Goal: Check status: Check status

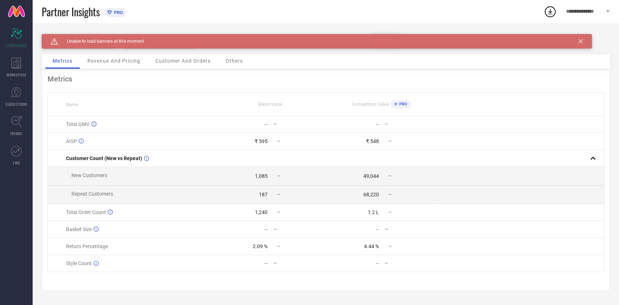
click at [580, 39] on icon at bounding box center [580, 41] width 4 height 4
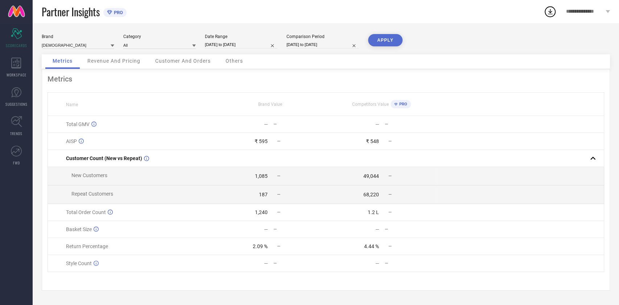
select select "8"
select select "2025"
select select "9"
select select "2025"
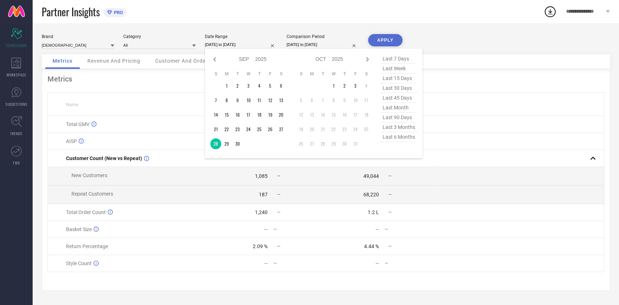
click at [256, 48] on input "[DATE] to [DATE]" at bounding box center [241, 45] width 72 height 8
click at [333, 86] on td "1" at bounding box center [333, 85] width 11 height 11
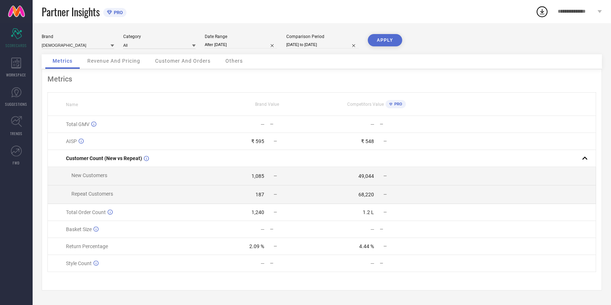
type input "[DATE] to [DATE]"
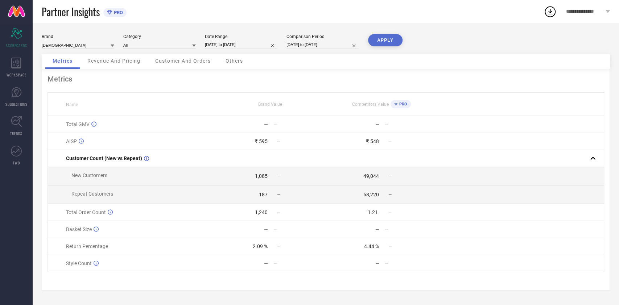
click at [389, 38] on button "APPLY" at bounding box center [385, 40] width 34 height 12
